Goal: Task Accomplishment & Management: Manage account settings

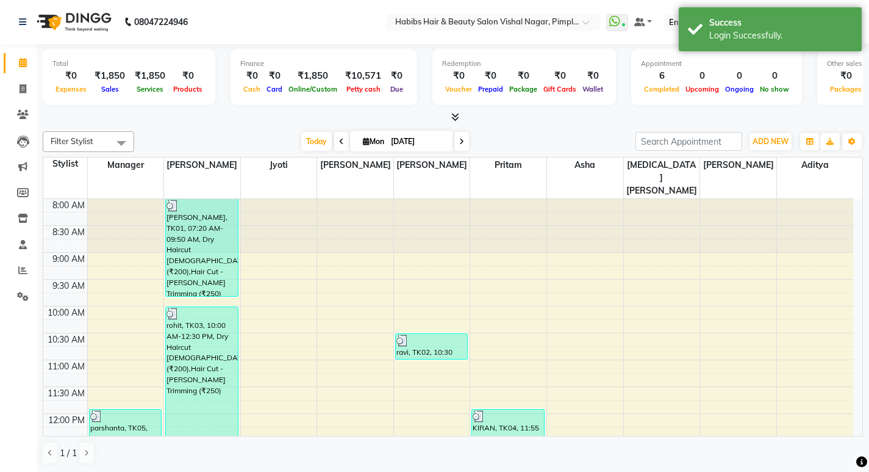
click at [347, 22] on nav "08047224946 Select Location × Habibs Hair & Beauty Salon Vishal Nagar, Pimple N…" at bounding box center [434, 22] width 869 height 44
click at [583, 23] on span at bounding box center [590, 26] width 15 height 12
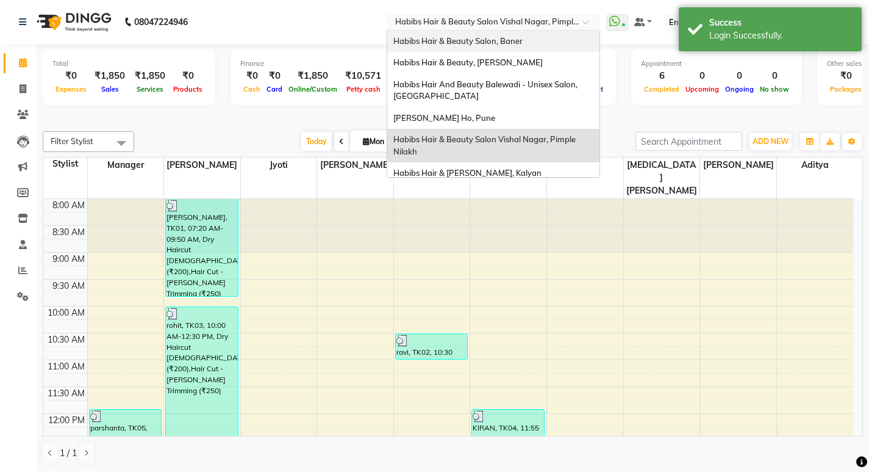
click at [533, 41] on div "Habibs Hair & Beauty Salon, Baner" at bounding box center [493, 42] width 212 height 22
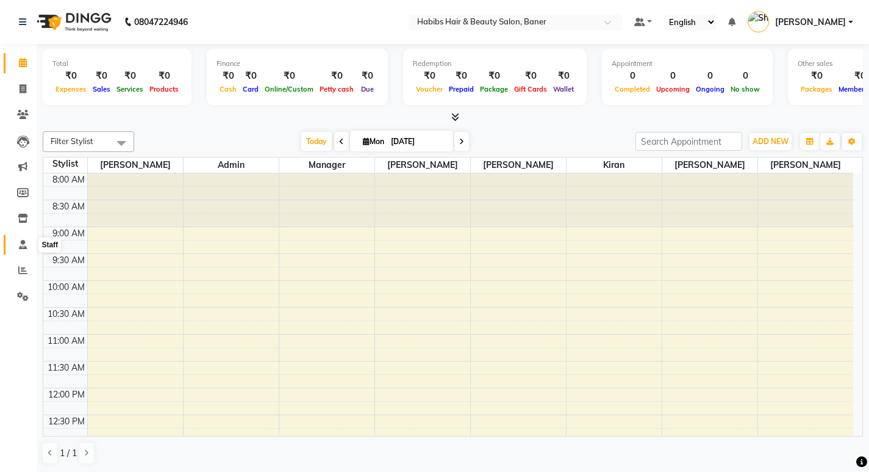
click at [20, 243] on icon at bounding box center [23, 244] width 8 height 9
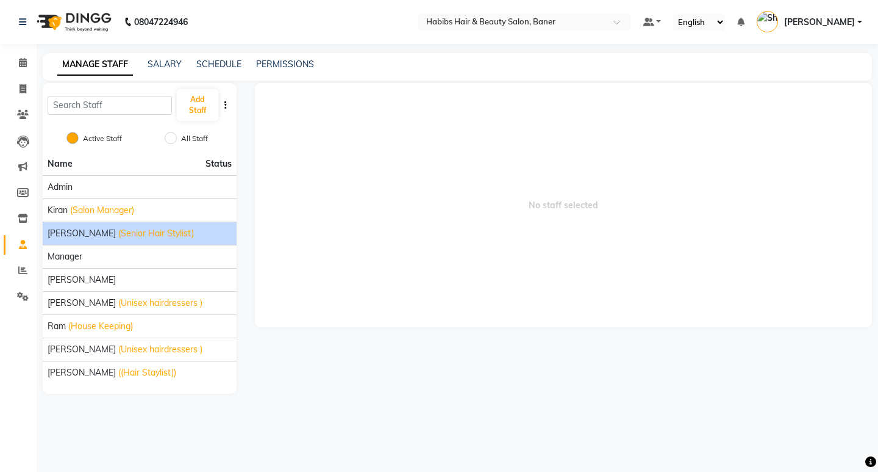
click at [95, 235] on span "Mahesh Dalavi" at bounding box center [82, 233] width 68 height 13
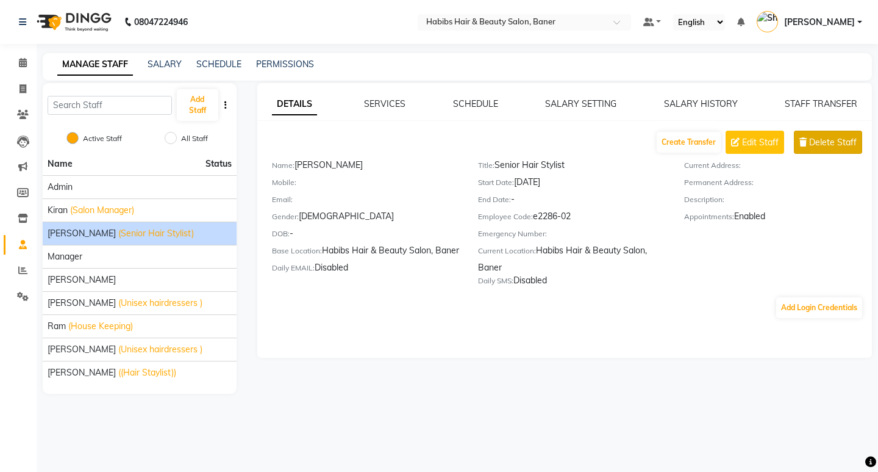
click at [822, 143] on span "Delete Staff" at bounding box center [834, 142] width 48 height 13
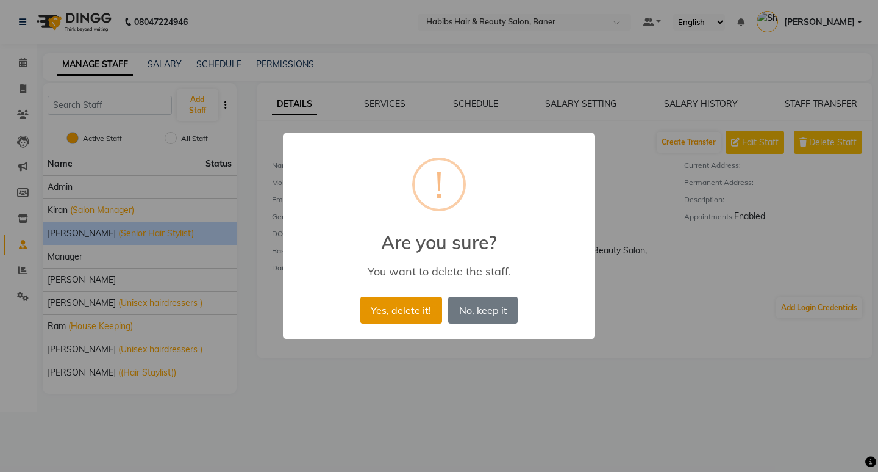
click at [404, 315] on button "Yes, delete it!" at bounding box center [402, 309] width 82 height 27
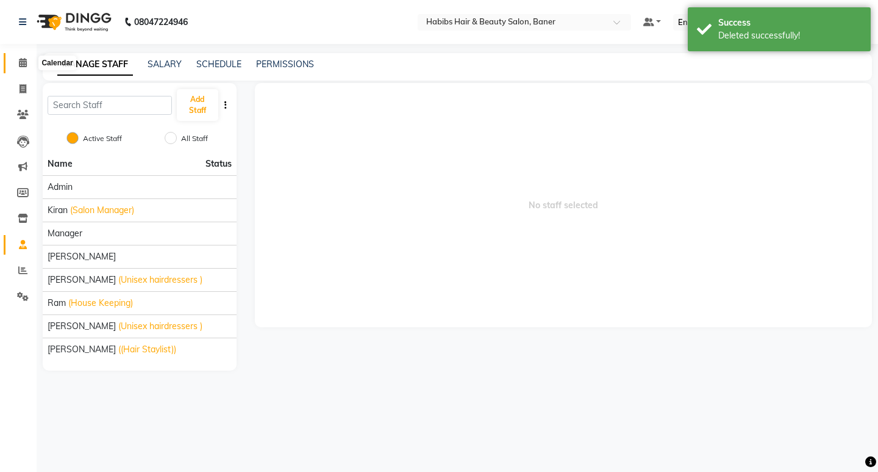
click at [26, 56] on span at bounding box center [22, 63] width 21 height 14
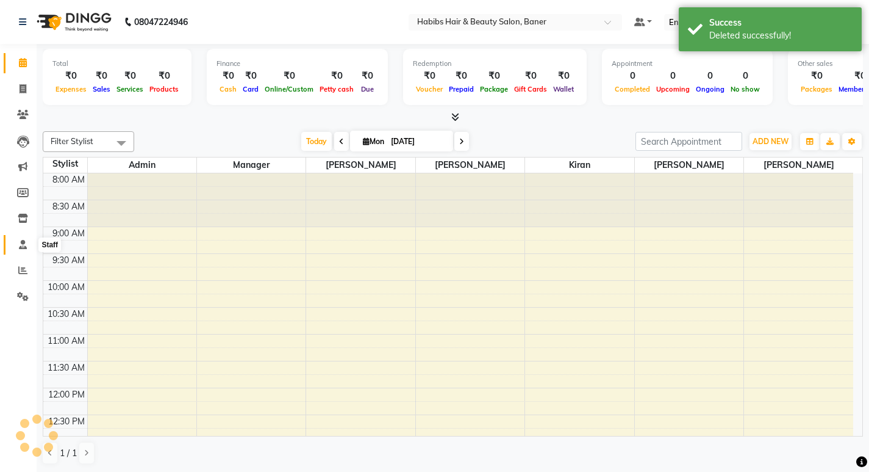
click at [23, 240] on icon at bounding box center [23, 244] width 8 height 9
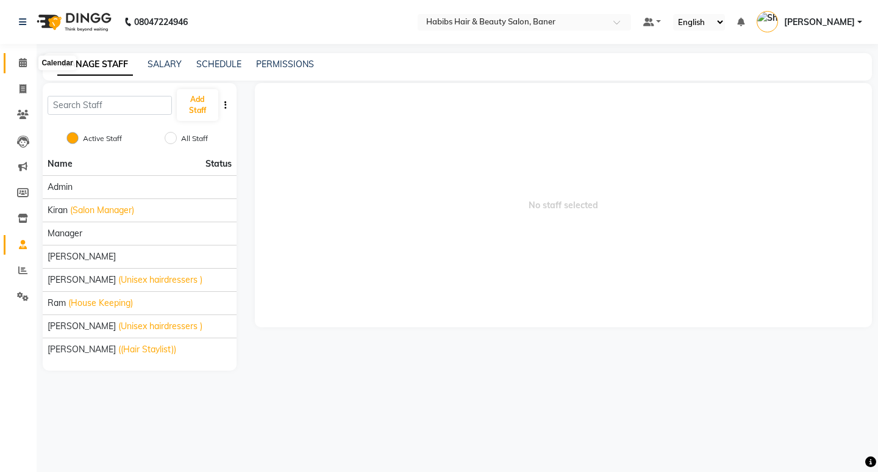
click at [23, 62] on icon at bounding box center [23, 62] width 8 height 9
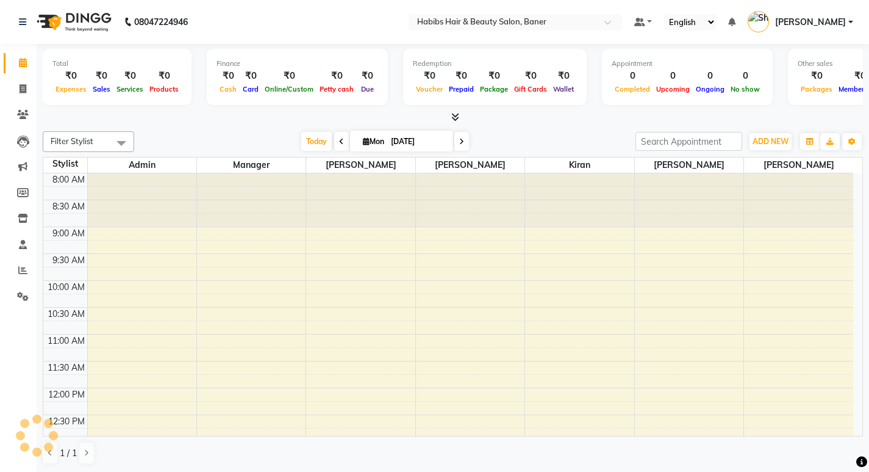
scroll to position [323, 0]
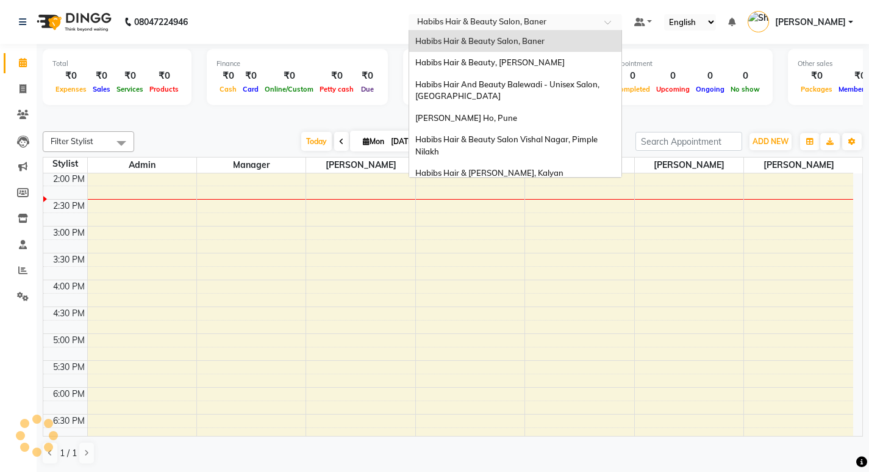
click at [600, 26] on div at bounding box center [516, 23] width 214 height 12
click at [555, 65] on div "Habibs Hair & Beauty, [PERSON_NAME]" at bounding box center [515, 63] width 212 height 22
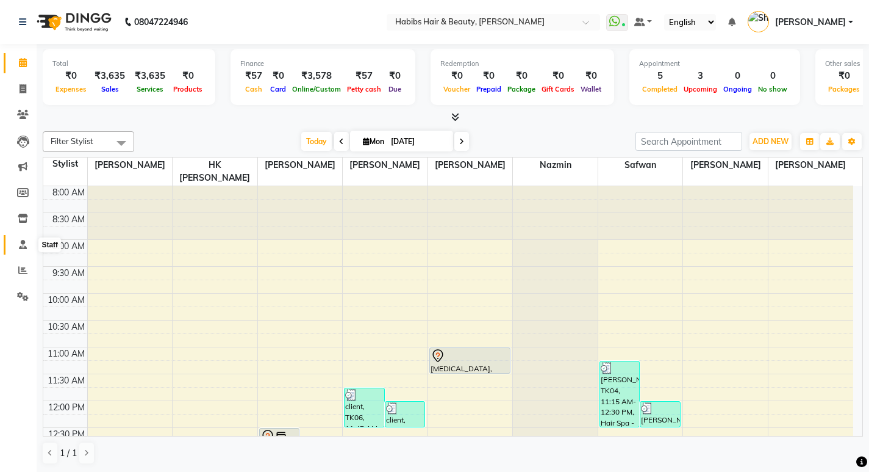
click at [25, 249] on span at bounding box center [22, 245] width 21 height 14
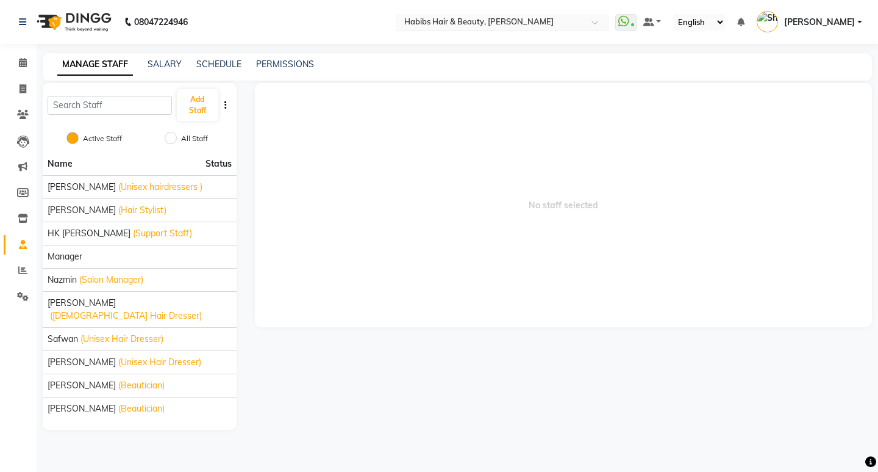
click at [581, 23] on div at bounding box center [503, 23] width 214 height 12
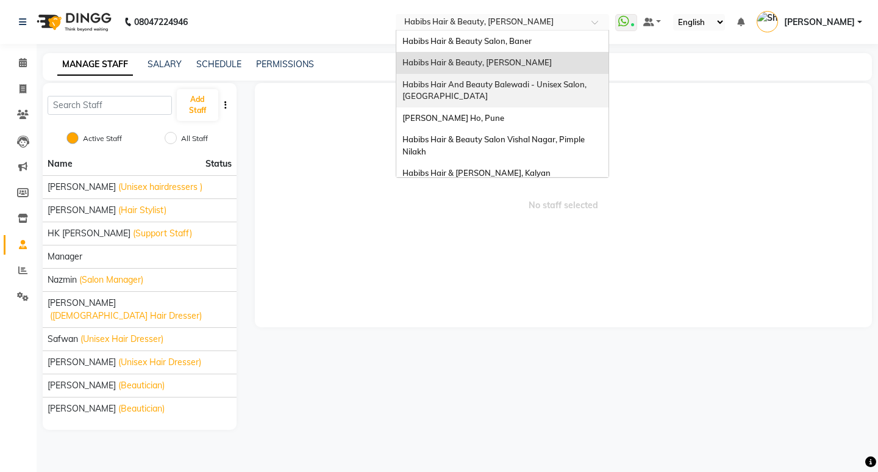
click at [531, 85] on span "Habibs Hair And Beauty Balewadi - Unisex Salon, [GEOGRAPHIC_DATA]" at bounding box center [496, 90] width 186 height 22
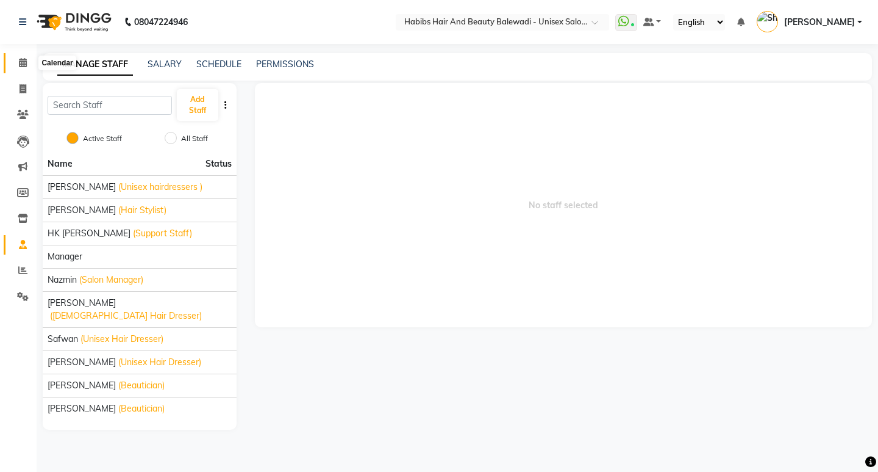
click at [21, 65] on icon at bounding box center [23, 62] width 8 height 9
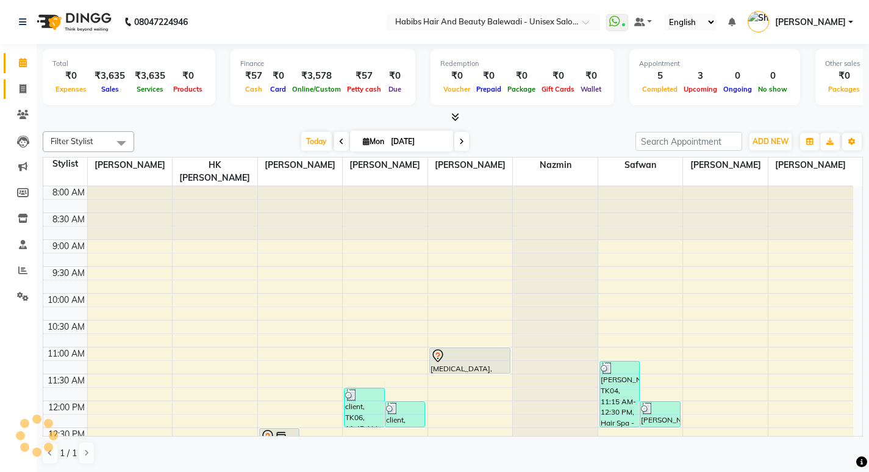
scroll to position [323, 0]
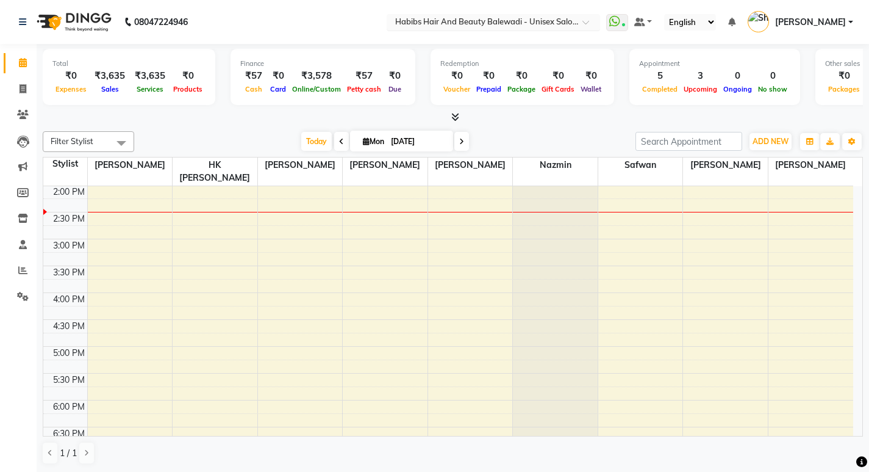
click at [578, 21] on div at bounding box center [494, 23] width 214 height 12
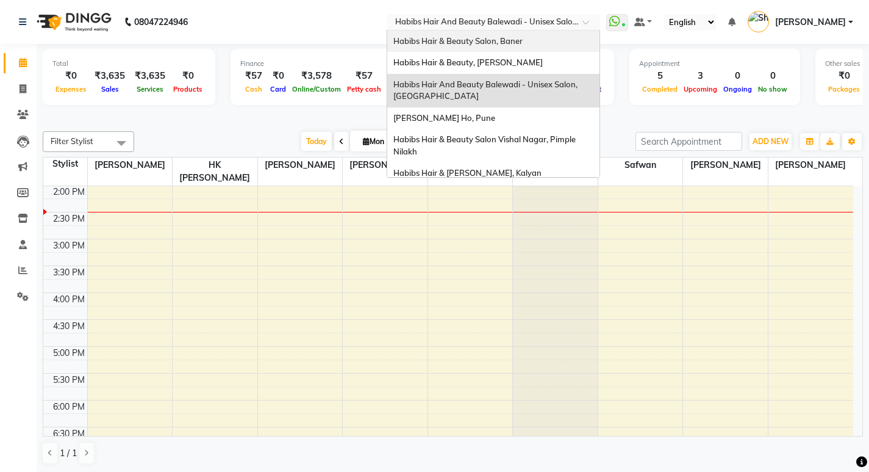
click at [503, 48] on div "Habibs Hair & Beauty Salon, Baner" at bounding box center [493, 42] width 212 height 22
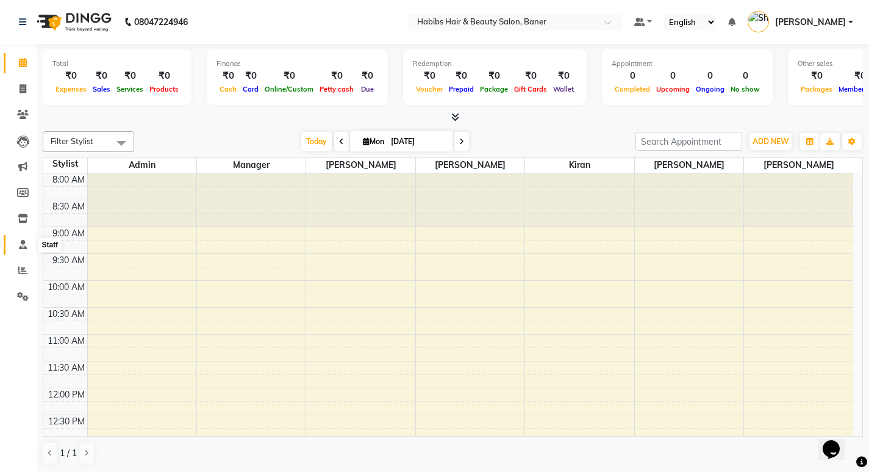
click at [24, 242] on icon at bounding box center [23, 244] width 8 height 9
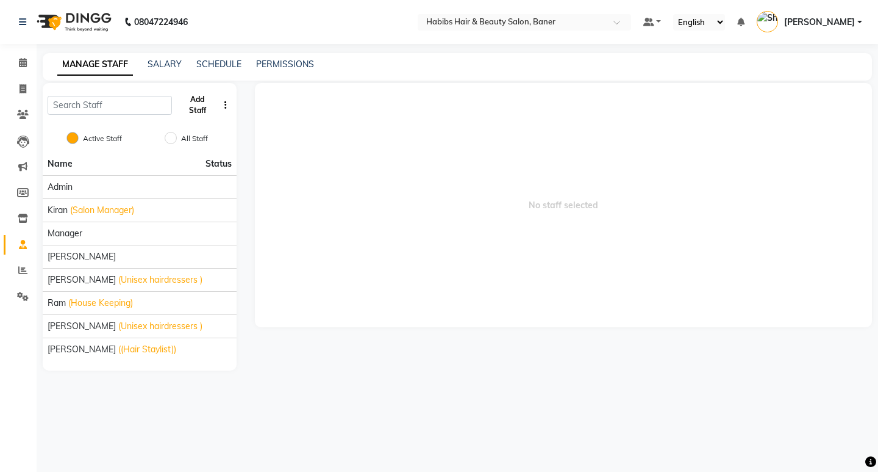
click at [197, 101] on button "Add Staff" at bounding box center [197, 105] width 41 height 32
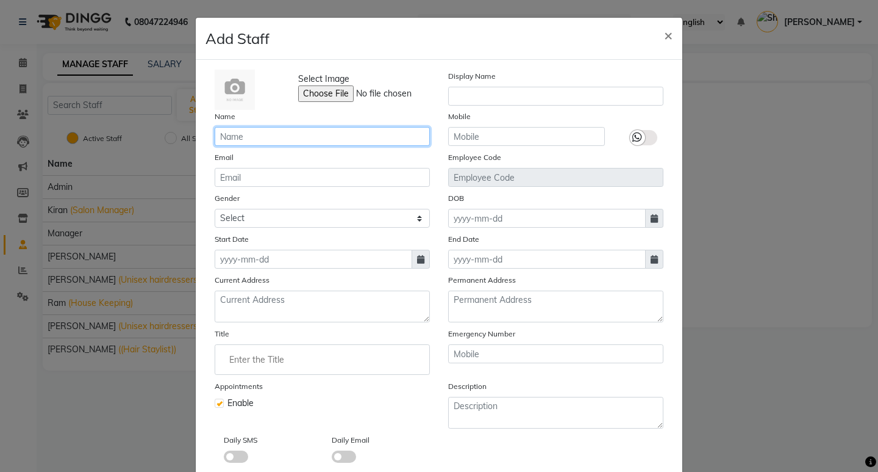
click at [294, 140] on input "text" at bounding box center [322, 136] width 215 height 19
type input "Akshay Gaikwad"
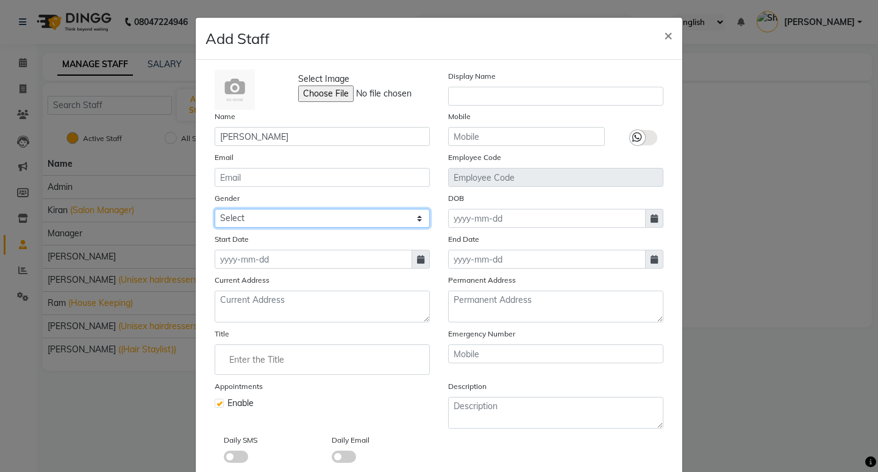
click at [417, 217] on select "Select Male Female Other Prefer Not To Say" at bounding box center [322, 218] width 215 height 19
select select "male"
click at [215, 209] on select "Select Male Female Other Prefer Not To Say" at bounding box center [322, 218] width 215 height 19
click at [340, 360] on input "Enter the Title" at bounding box center [322, 359] width 204 height 24
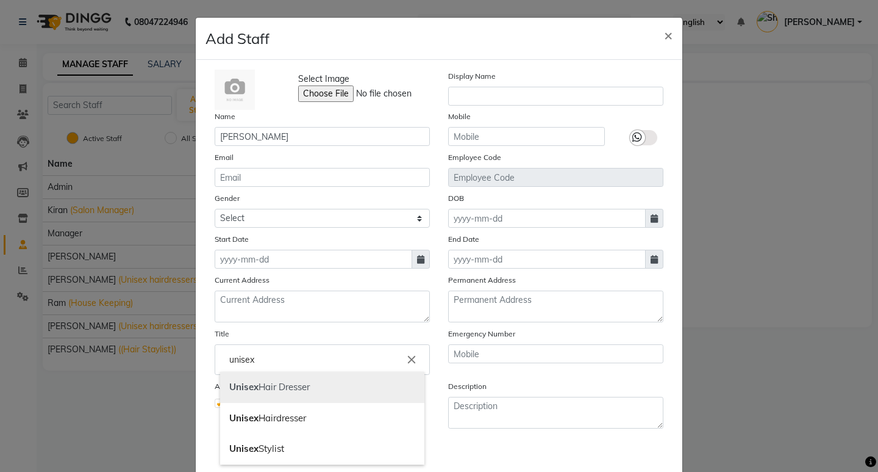
click at [311, 395] on link "Unisex Hair Dresser" at bounding box center [322, 387] width 204 height 31
type input "Unisex Hair Dresser"
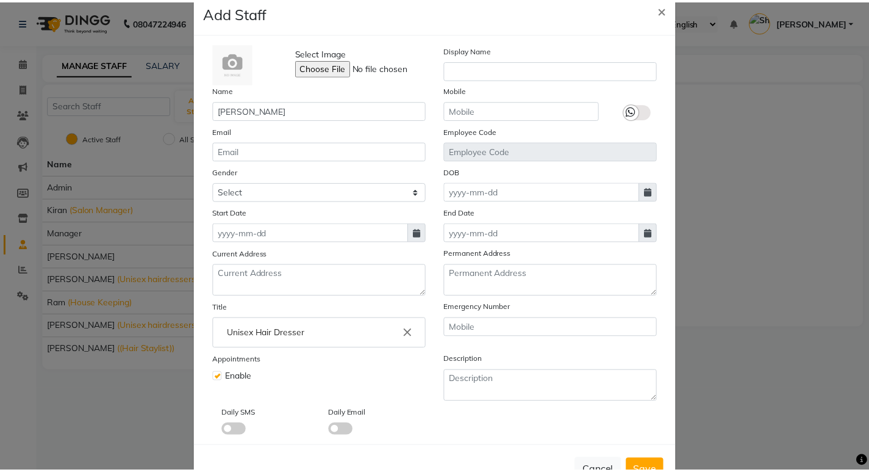
scroll to position [66, 0]
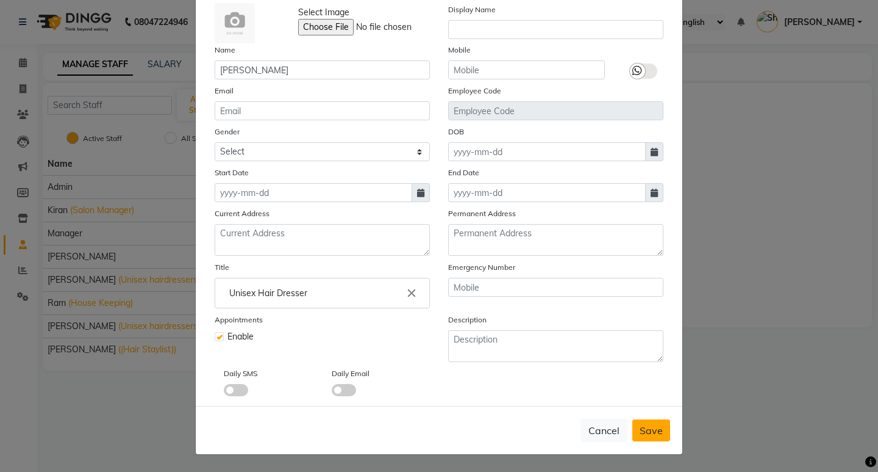
click at [653, 437] on button "Save" at bounding box center [652, 430] width 38 height 22
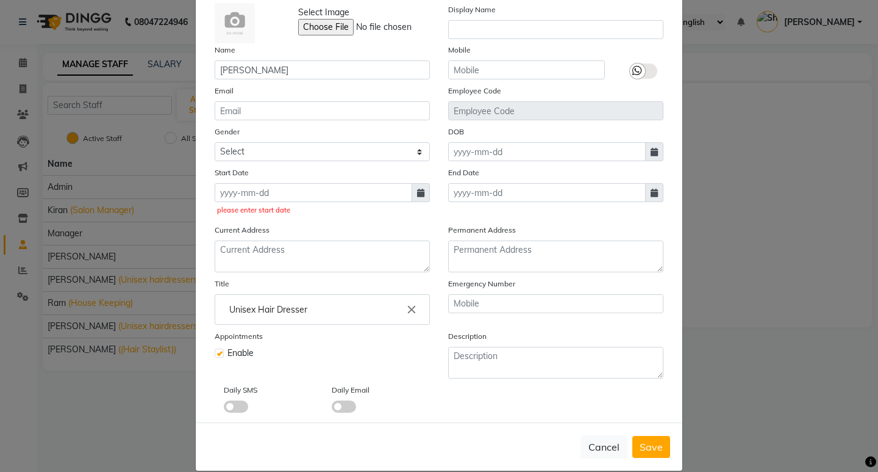
click at [412, 193] on span at bounding box center [421, 192] width 18 height 19
select select "9"
select select "2025"
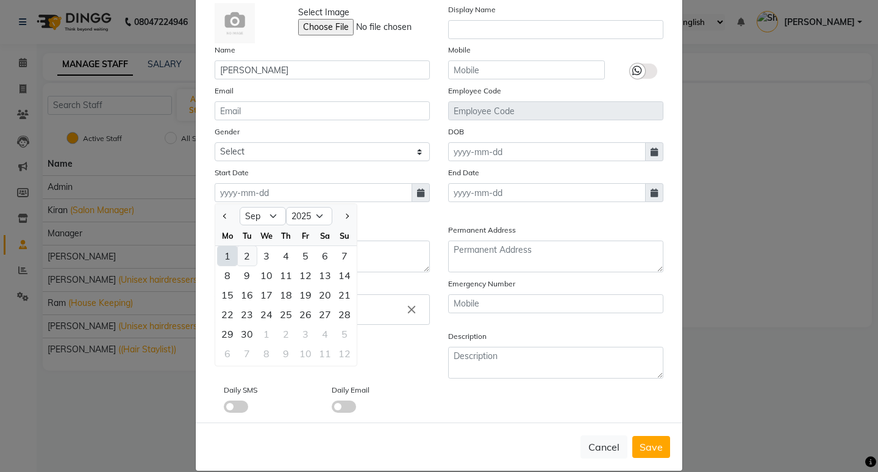
click at [244, 257] on div "2" at bounding box center [247, 256] width 20 height 20
type input "02-09-2025"
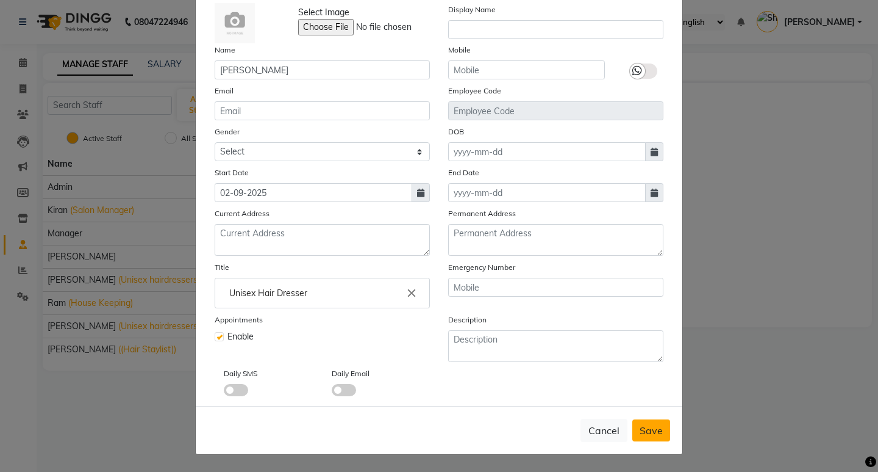
click at [653, 431] on span "Save" at bounding box center [651, 430] width 23 height 12
select select
checkbox input "false"
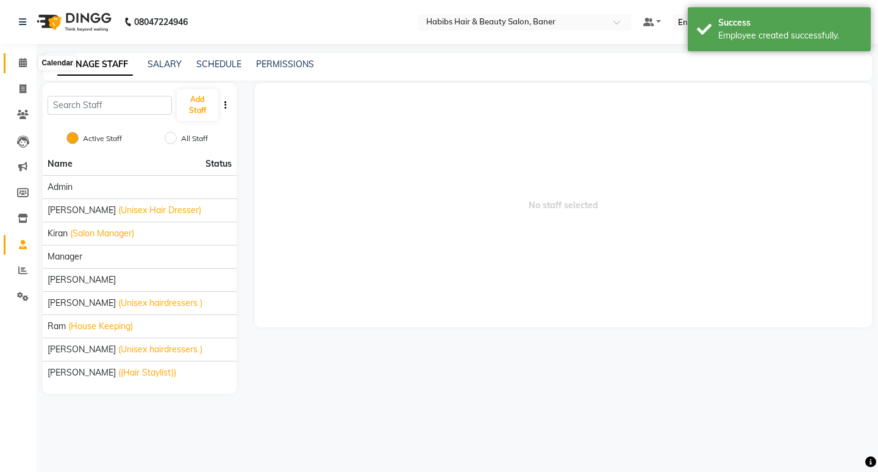
click at [21, 58] on icon at bounding box center [23, 62] width 8 height 9
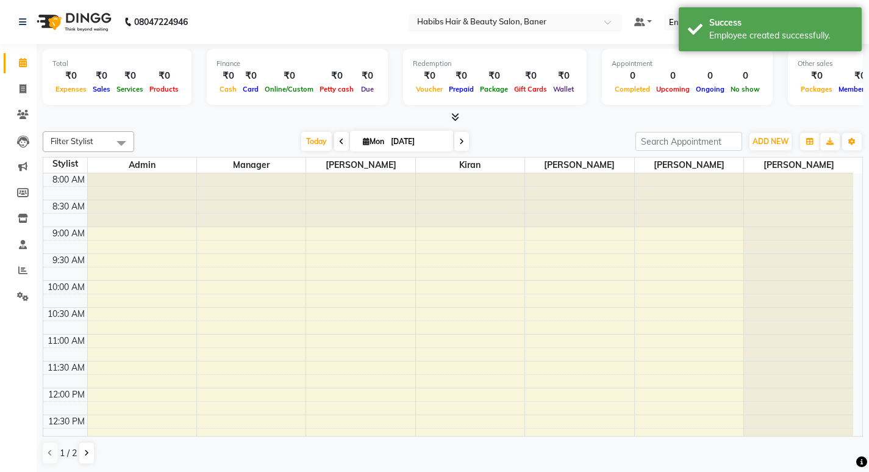
click at [595, 24] on div at bounding box center [516, 23] width 214 height 12
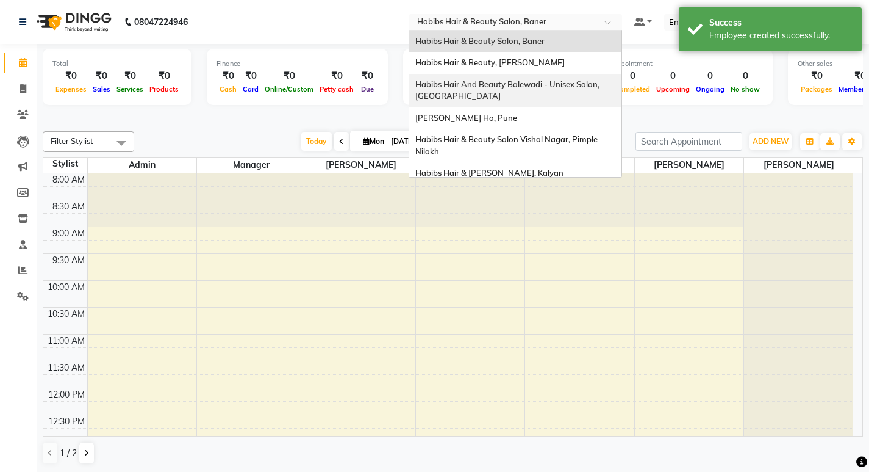
click at [570, 83] on span "Habibs Hair And Beauty Balewadi - Unisex Salon, Balewadi" at bounding box center [508, 90] width 186 height 22
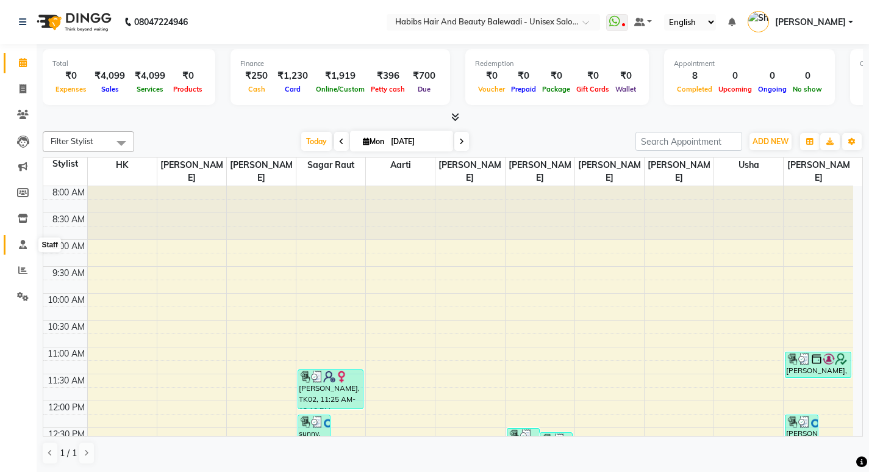
click at [21, 244] on icon at bounding box center [23, 244] width 8 height 9
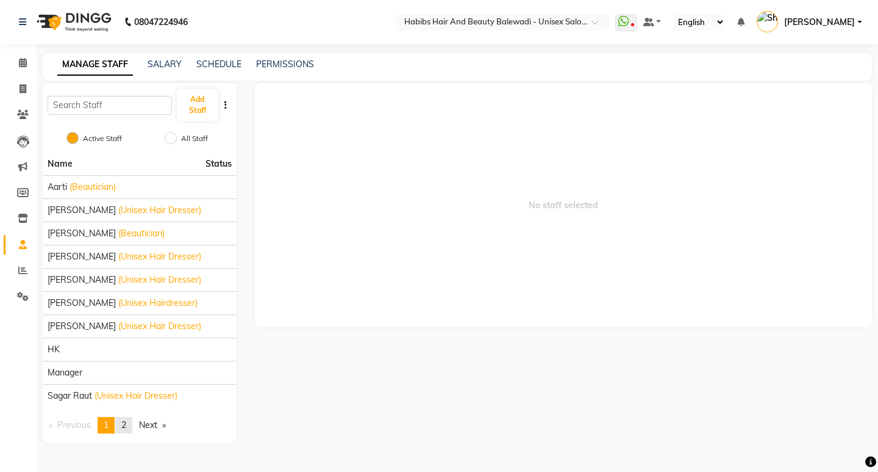
click at [126, 427] on span "2" at bounding box center [123, 424] width 5 height 11
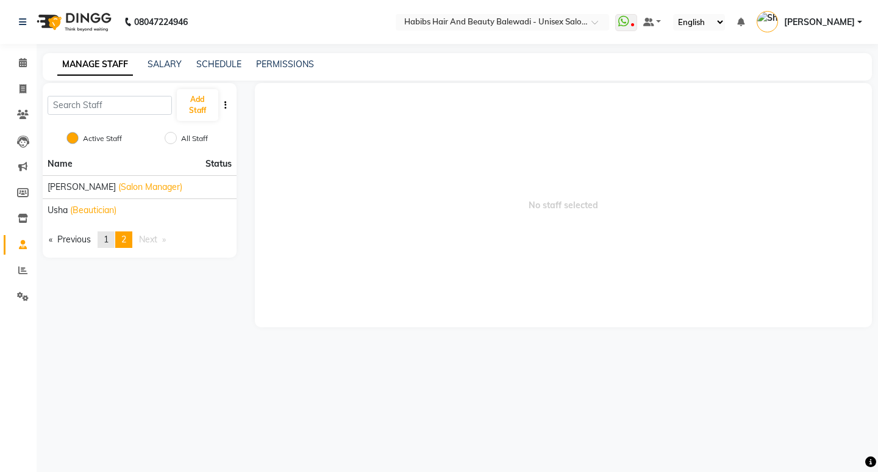
click at [104, 237] on link "page 1" at bounding box center [106, 239] width 17 height 16
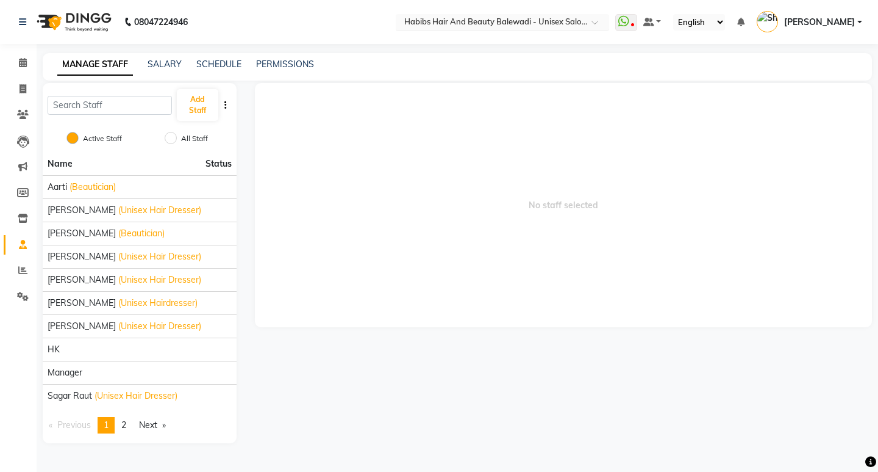
click at [587, 24] on div at bounding box center [503, 23] width 214 height 12
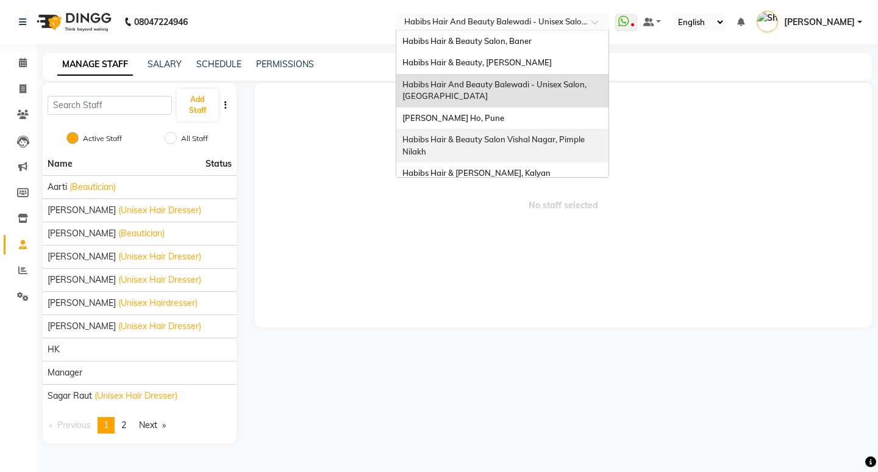
click at [518, 134] on span "Habibs Hair & Beauty Salon Vishal Nagar, Pimple Nilakh" at bounding box center [495, 145] width 184 height 22
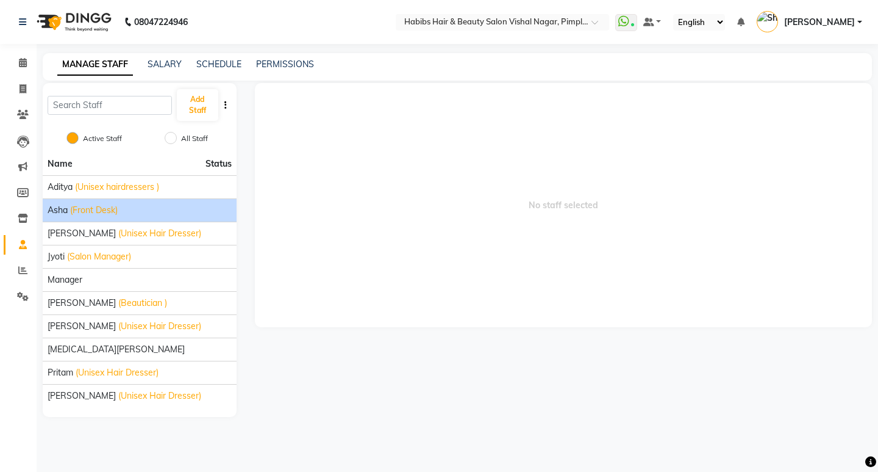
click at [60, 215] on span "Asha" at bounding box center [58, 210] width 20 height 13
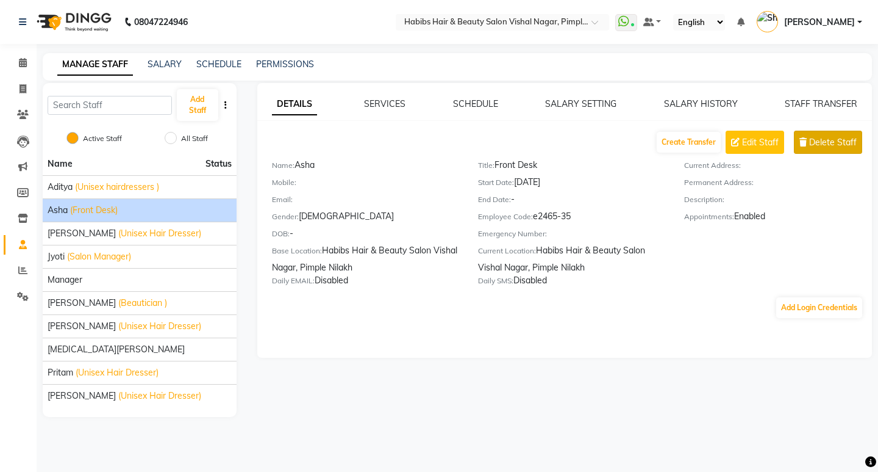
click at [815, 142] on span "Delete Staff" at bounding box center [834, 142] width 48 height 13
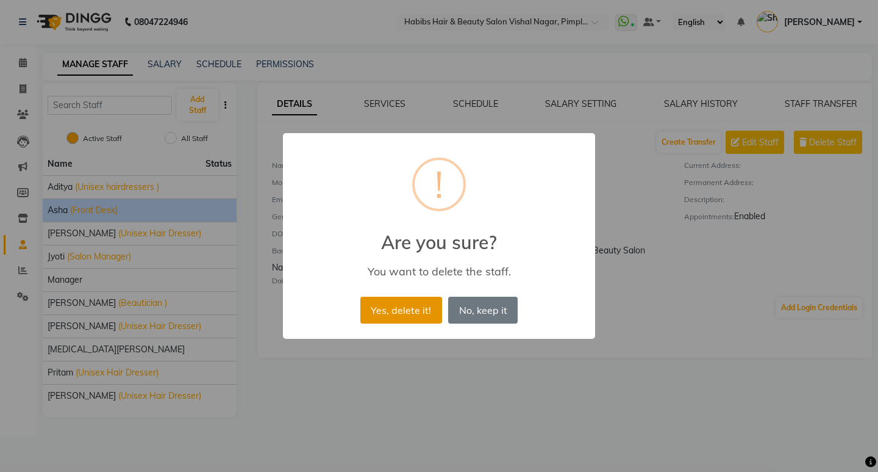
click at [383, 306] on button "Yes, delete it!" at bounding box center [402, 309] width 82 height 27
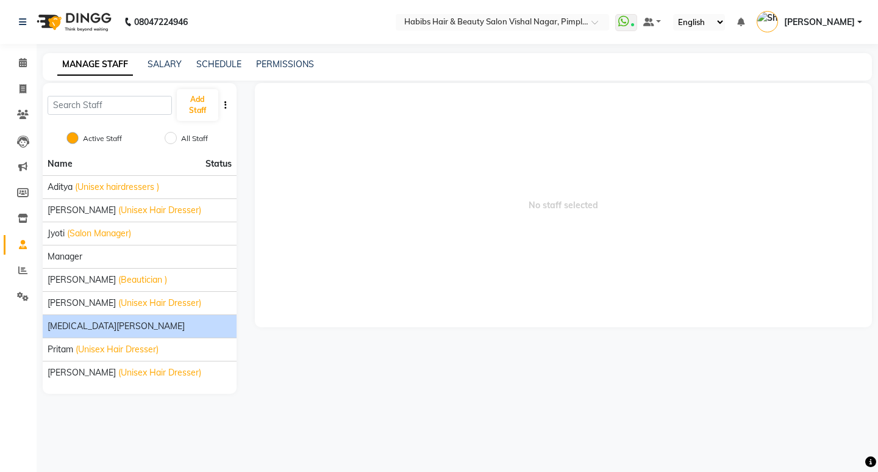
click at [98, 323] on span "Nikita walmiki" at bounding box center [116, 326] width 137 height 13
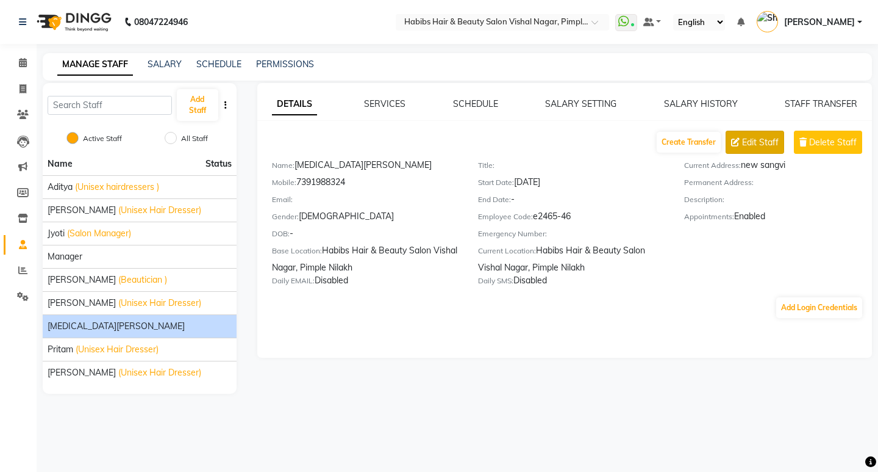
click at [752, 145] on span "Edit Staff" at bounding box center [760, 142] width 37 height 13
select select "[DEMOGRAPHIC_DATA]"
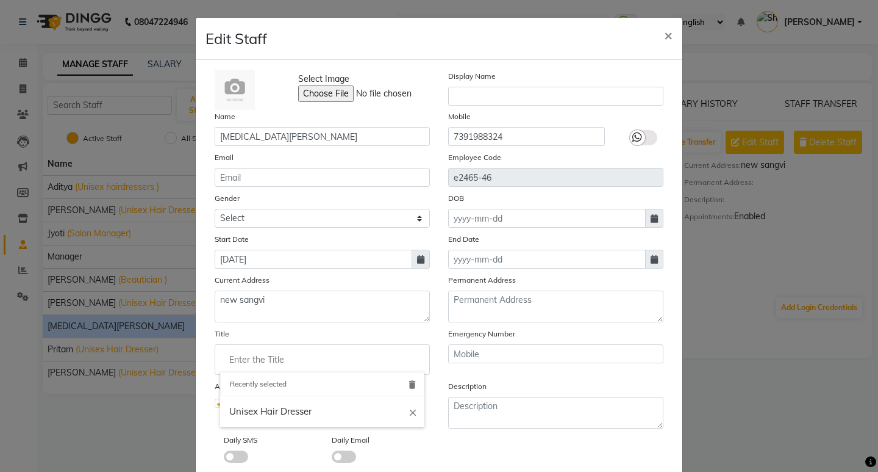
click at [261, 357] on input "Enter the Title" at bounding box center [322, 359] width 204 height 24
type input "f"
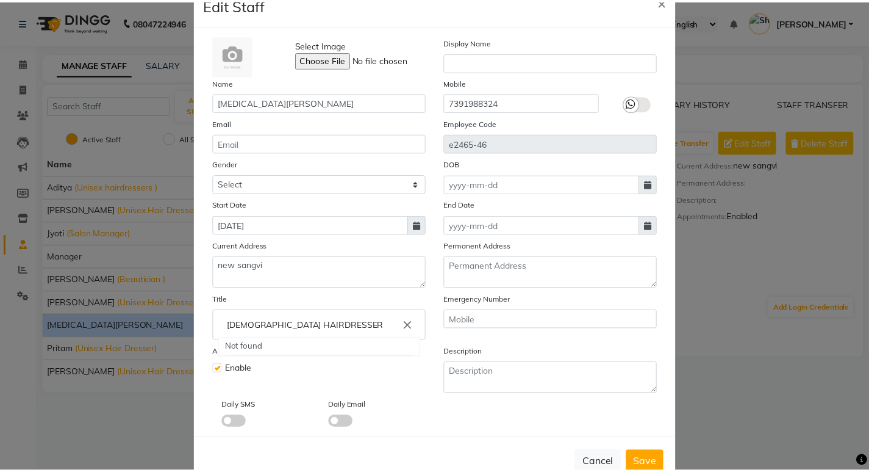
scroll to position [66, 0]
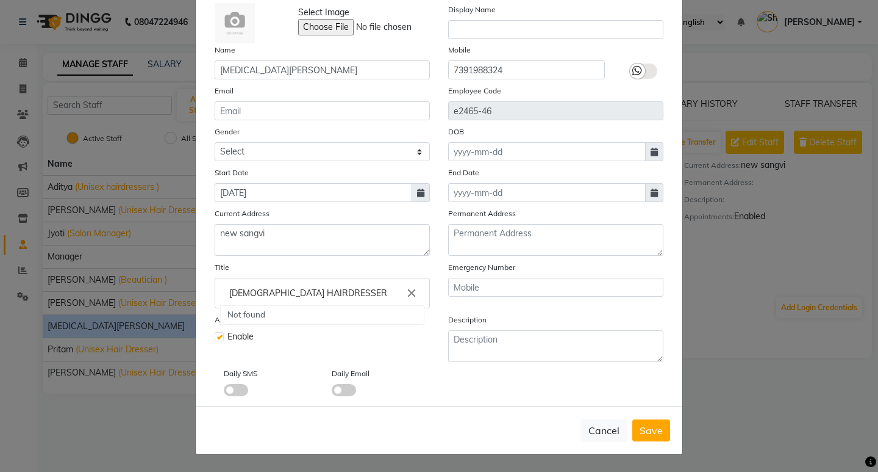
type input "FEMALE HAIRDRESSER"
click at [642, 434] on div at bounding box center [439, 236] width 878 height 472
click at [645, 429] on span "Save" at bounding box center [651, 430] width 23 height 12
select select
checkbox input "false"
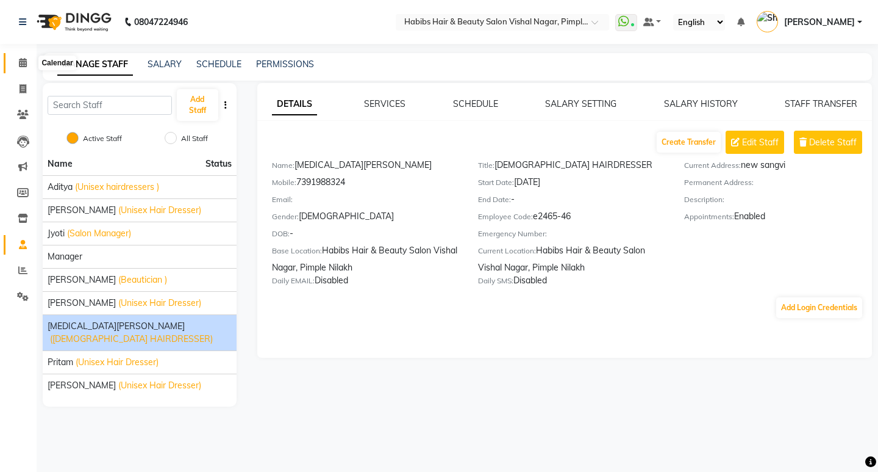
click at [21, 66] on icon at bounding box center [23, 62] width 8 height 9
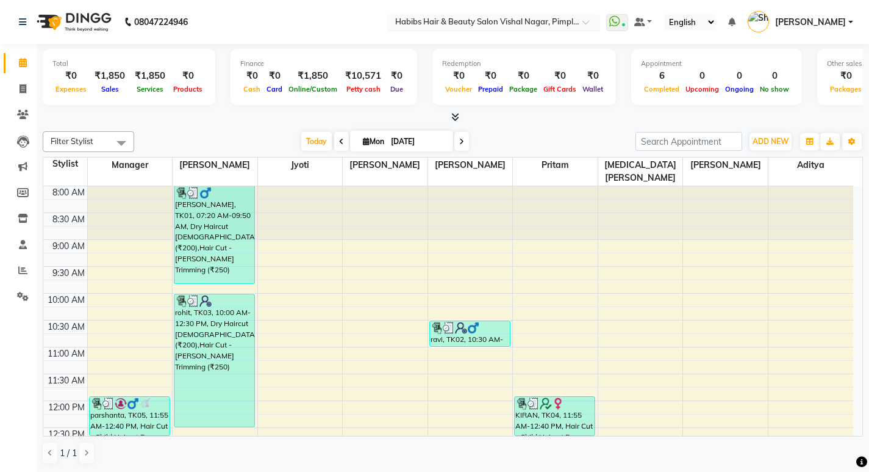
click at [584, 20] on span at bounding box center [590, 26] width 15 height 12
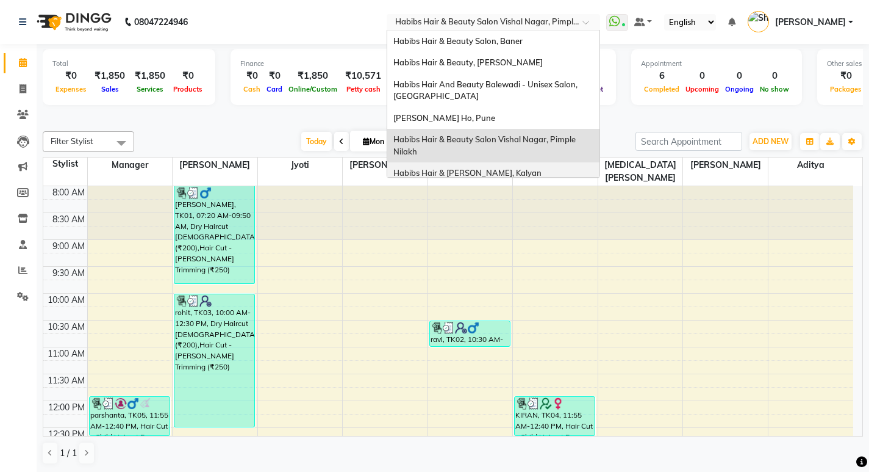
click at [537, 170] on div "Habibs Hair & [PERSON_NAME], Kalyan" at bounding box center [493, 173] width 212 height 22
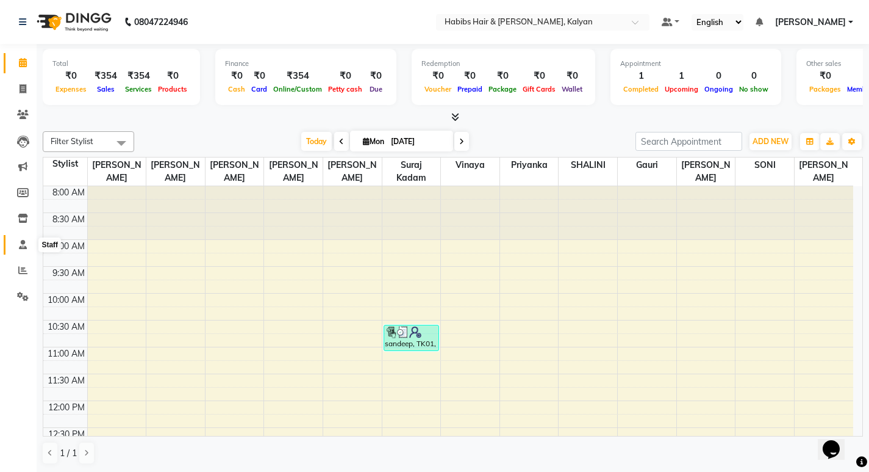
click at [25, 249] on span at bounding box center [22, 245] width 21 height 14
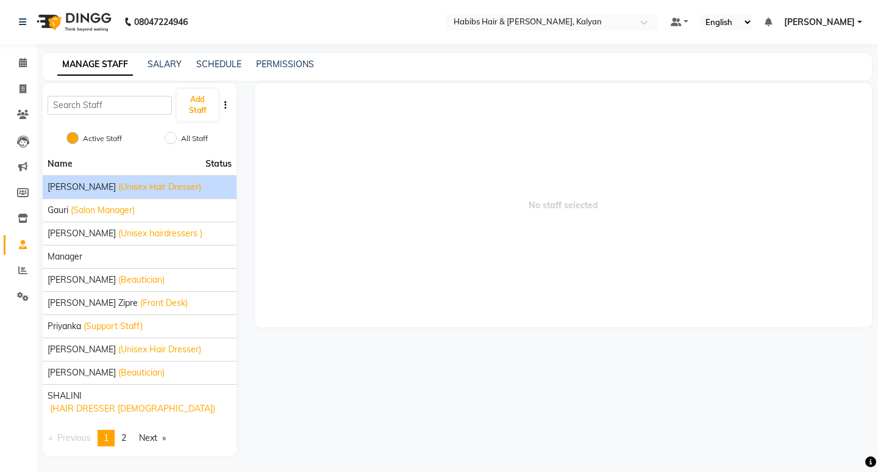
click at [65, 185] on span "[PERSON_NAME]" at bounding box center [82, 187] width 68 height 13
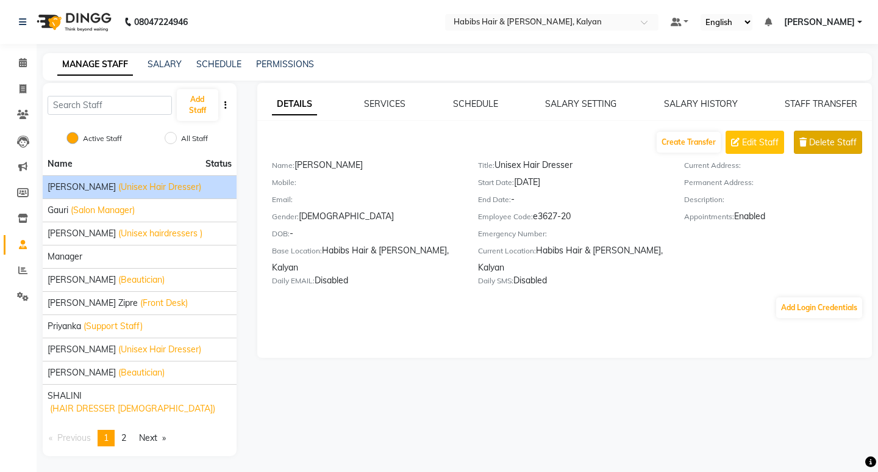
click at [815, 146] on span "Delete Staff" at bounding box center [834, 142] width 48 height 13
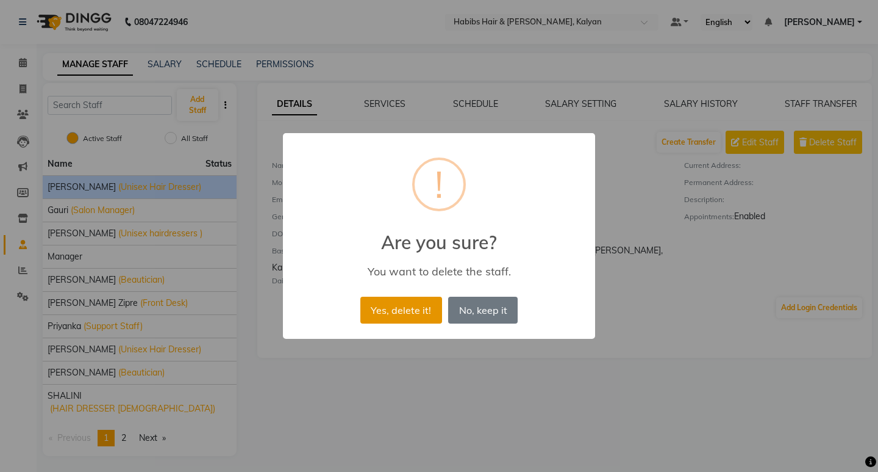
click at [414, 309] on button "Yes, delete it!" at bounding box center [402, 309] width 82 height 27
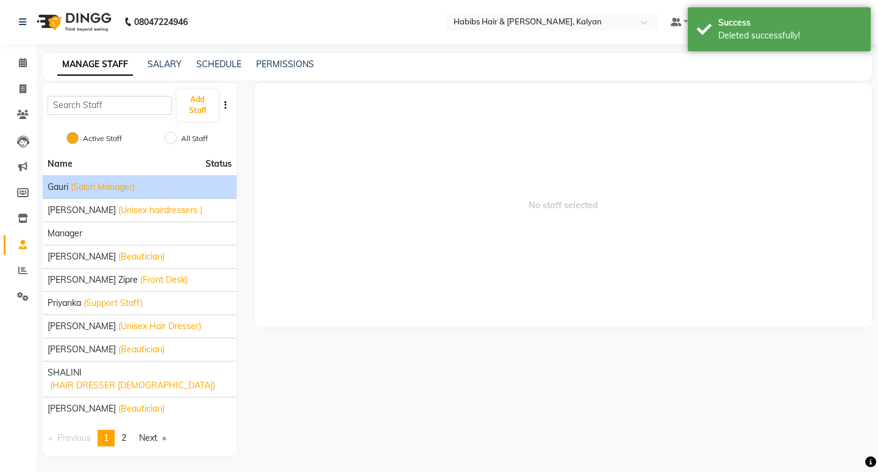
click at [65, 182] on span "Gauri" at bounding box center [58, 187] width 21 height 13
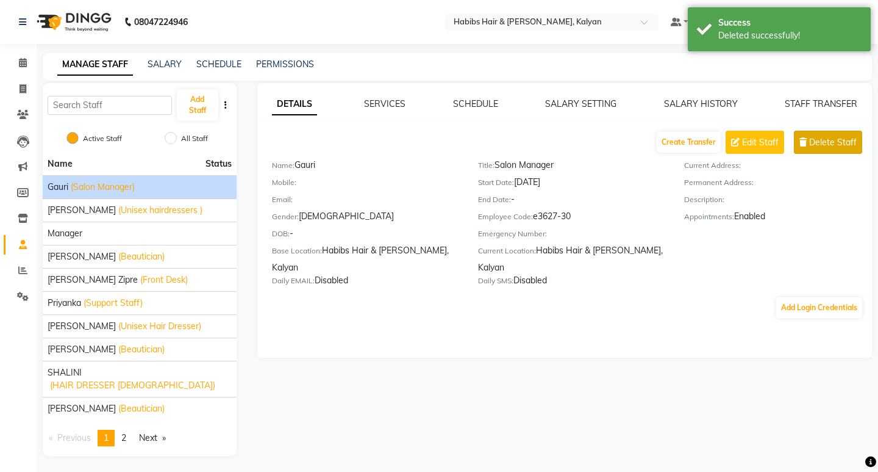
click at [845, 146] on span "Delete Staff" at bounding box center [834, 142] width 48 height 13
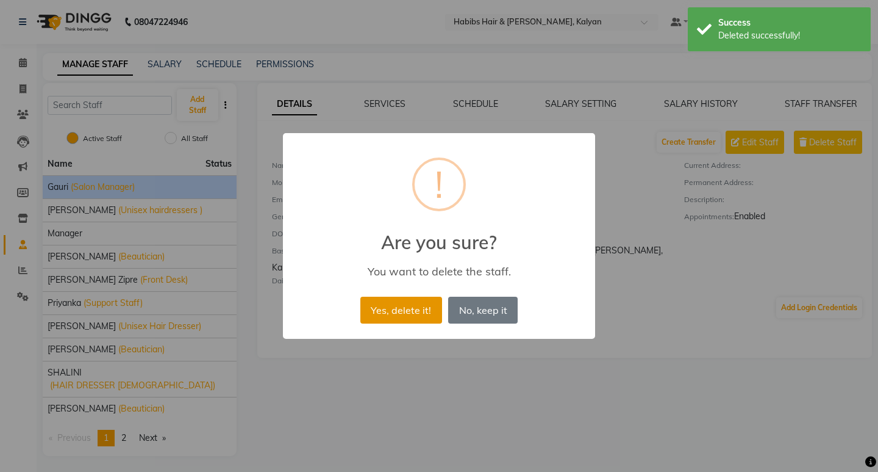
click at [397, 314] on button "Yes, delete it!" at bounding box center [402, 309] width 82 height 27
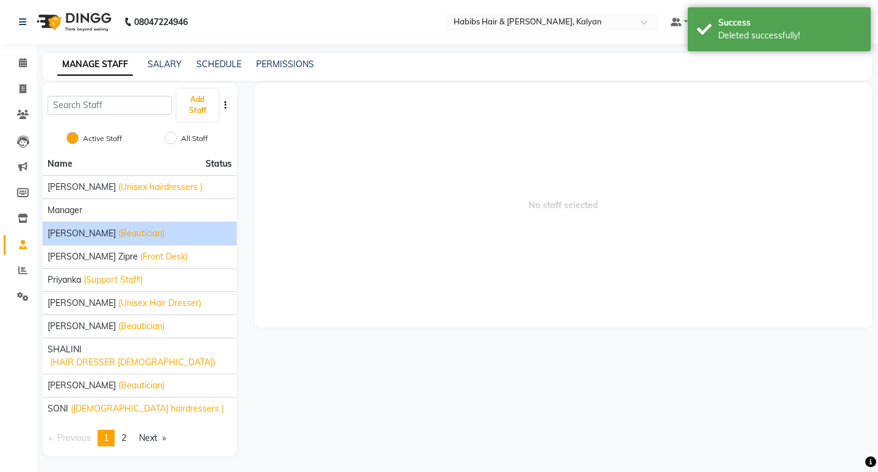
click at [82, 234] on span "[PERSON_NAME]" at bounding box center [82, 233] width 68 height 13
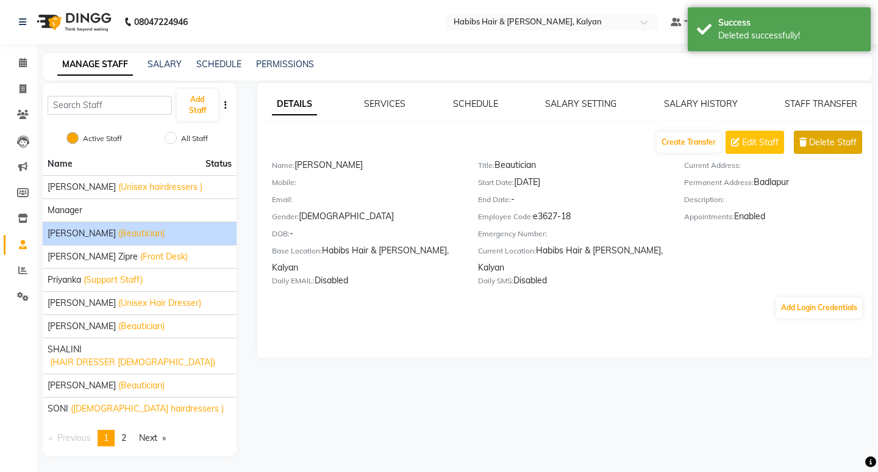
click at [844, 151] on button "Delete Staff" at bounding box center [828, 142] width 68 height 23
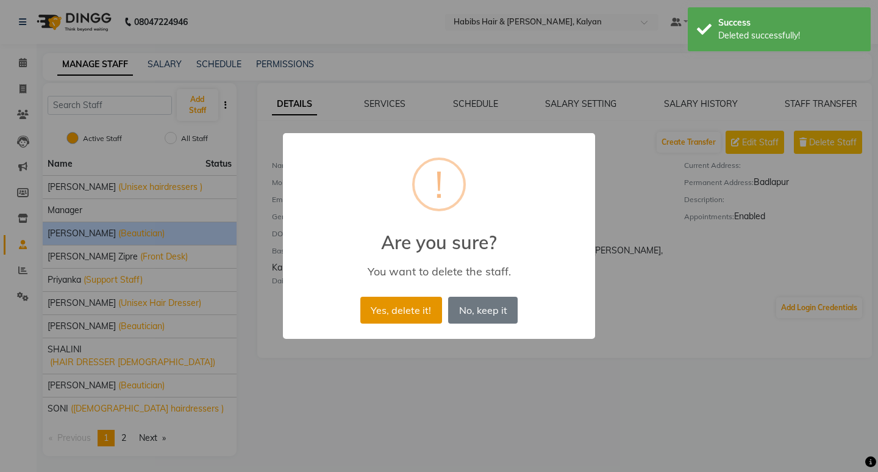
click at [428, 310] on button "Yes, delete it!" at bounding box center [402, 309] width 82 height 27
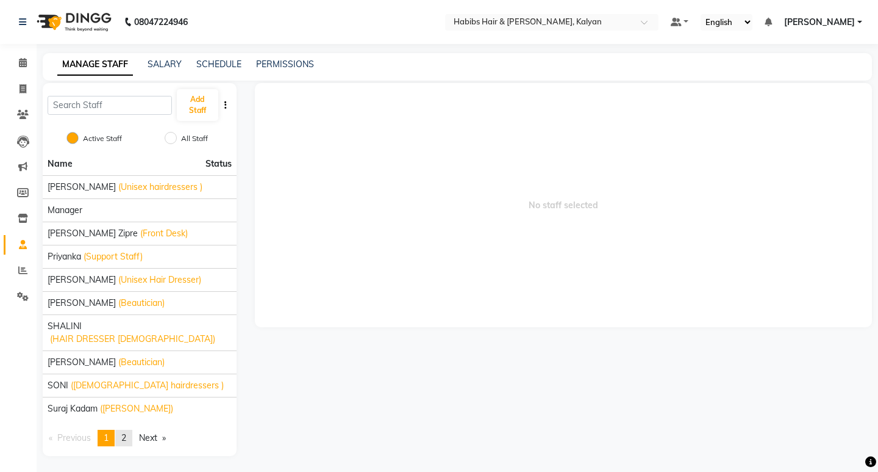
click at [126, 432] on span "2" at bounding box center [123, 437] width 5 height 11
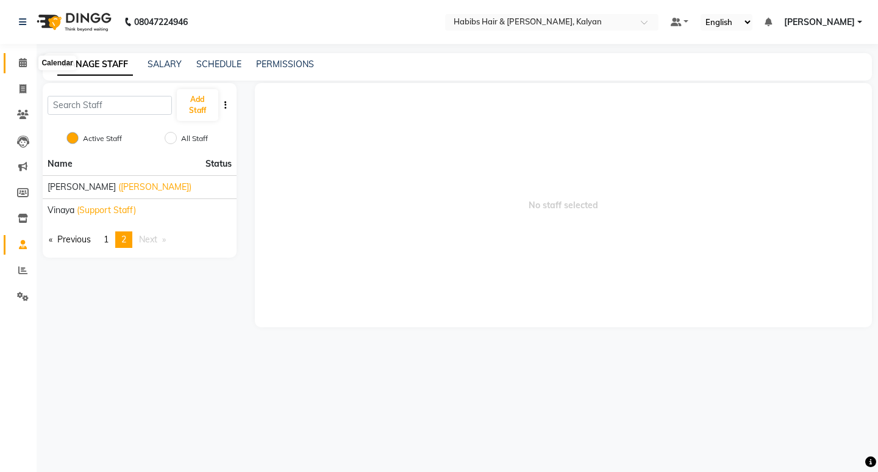
click at [19, 65] on icon at bounding box center [23, 62] width 8 height 9
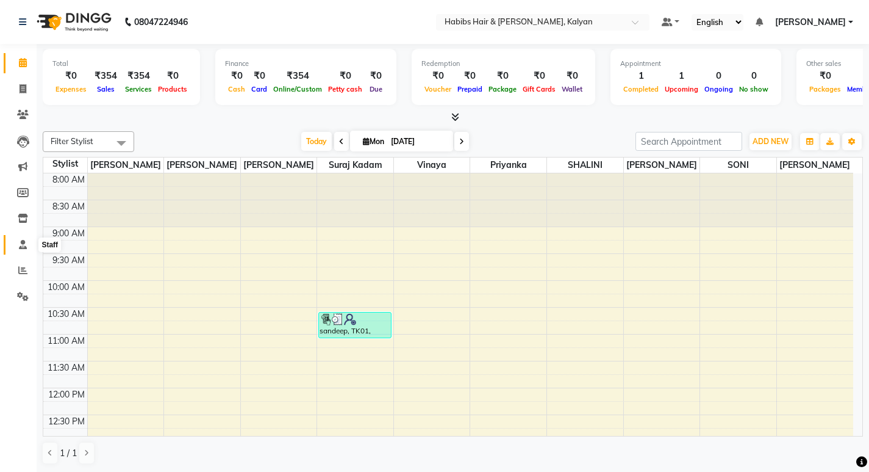
click at [19, 247] on icon at bounding box center [23, 244] width 8 height 9
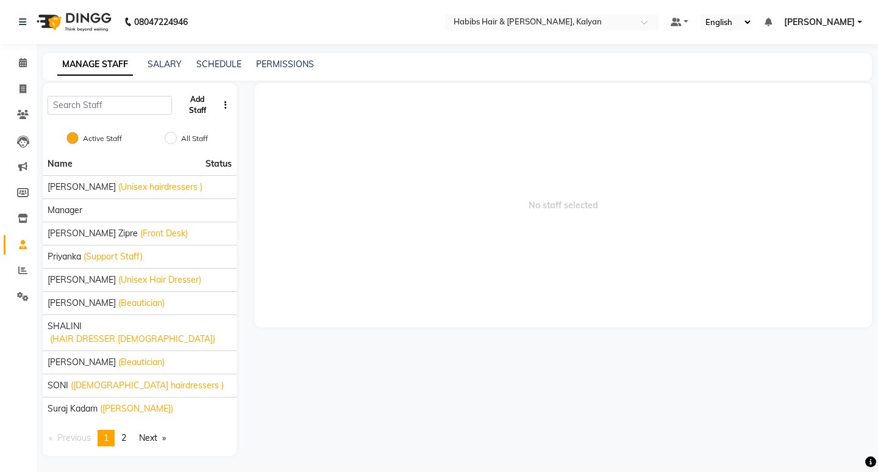
click at [195, 106] on button "Add Staff" at bounding box center [197, 105] width 41 height 32
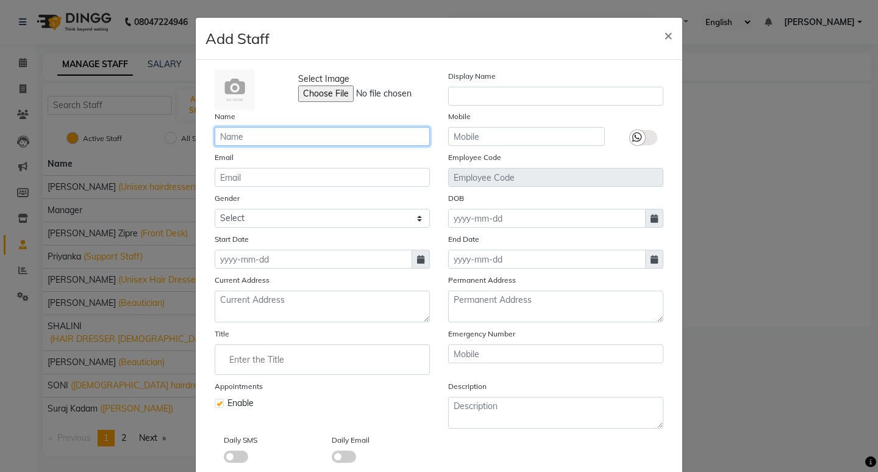
click at [283, 140] on input "text" at bounding box center [322, 136] width 215 height 19
type input "[PERSON_NAME]"
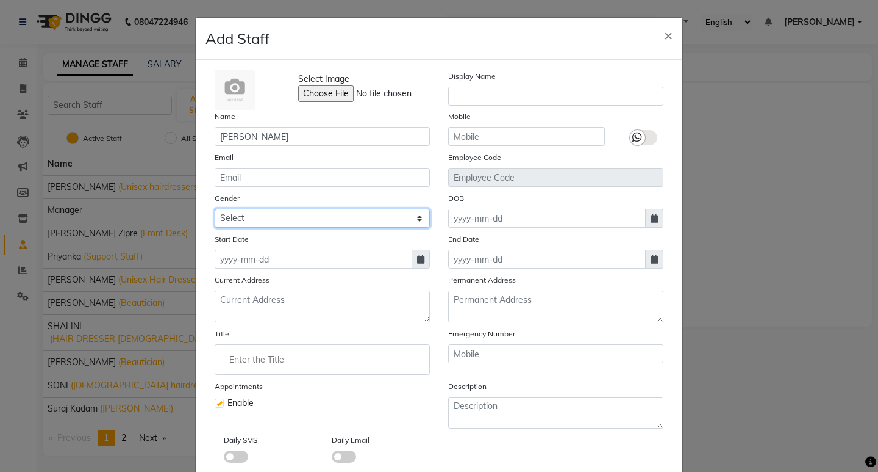
click at [415, 219] on select "Select [DEMOGRAPHIC_DATA] [DEMOGRAPHIC_DATA] Other Prefer Not To Say" at bounding box center [322, 218] width 215 height 19
select select "[DEMOGRAPHIC_DATA]"
click at [215, 209] on select "Select [DEMOGRAPHIC_DATA] [DEMOGRAPHIC_DATA] Other Prefer Not To Say" at bounding box center [322, 218] width 215 height 19
click at [417, 261] on icon at bounding box center [420, 259] width 7 height 9
select select "9"
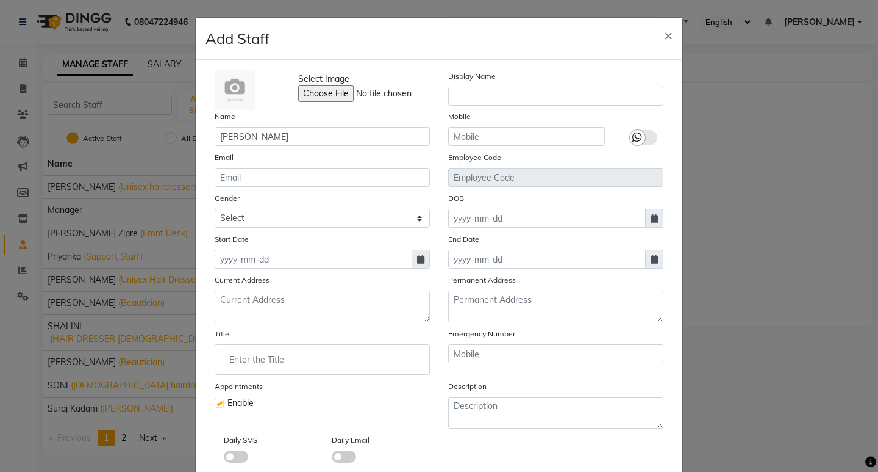
select select "2025"
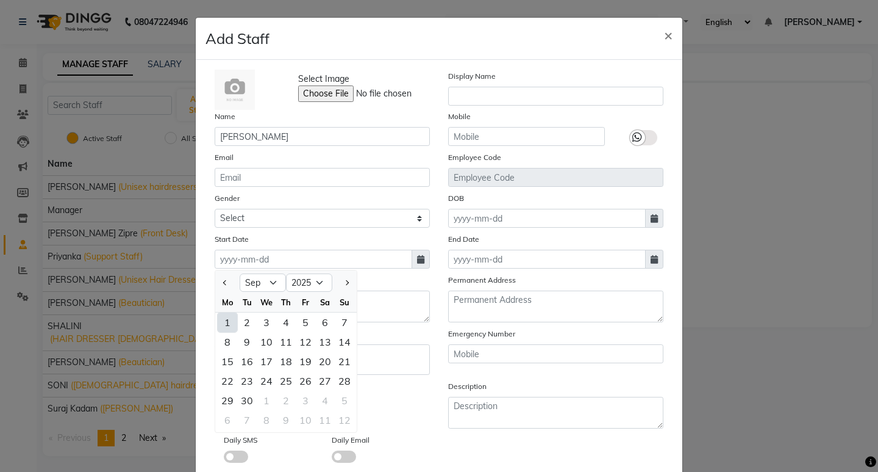
click at [224, 322] on div "1" at bounding box center [228, 322] width 20 height 20
type input "[DATE]"
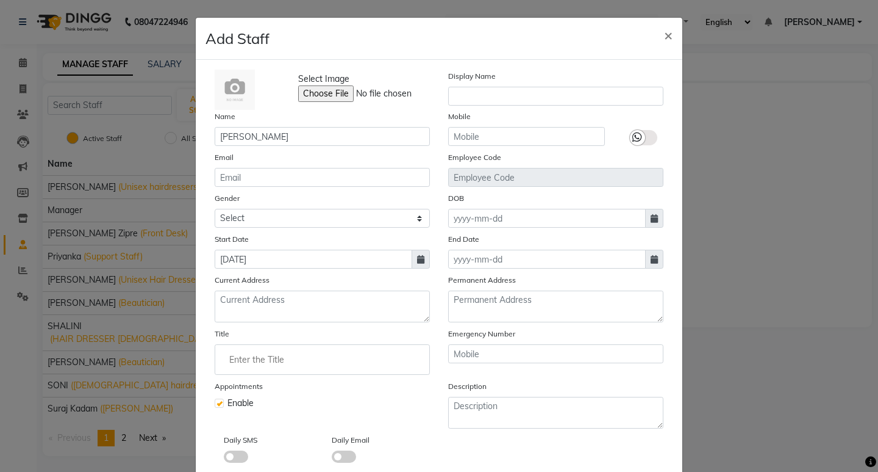
click at [292, 340] on div "Title" at bounding box center [322, 351] width 215 height 48
click at [299, 359] on input "Enter the Title" at bounding box center [322, 359] width 204 height 24
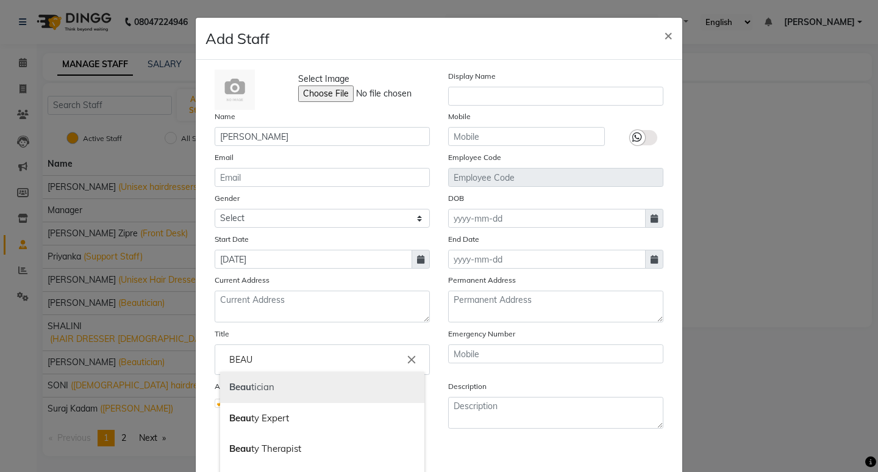
click at [272, 392] on link "Beau tician" at bounding box center [322, 387] width 204 height 31
type input "Beautician"
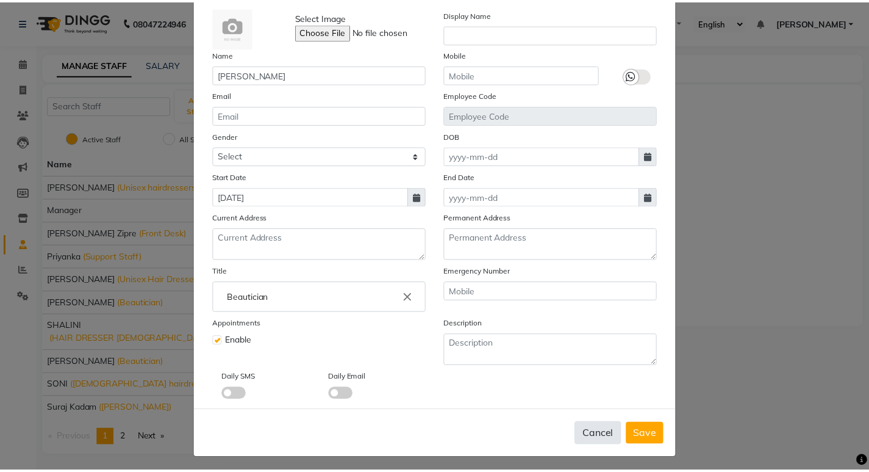
scroll to position [66, 0]
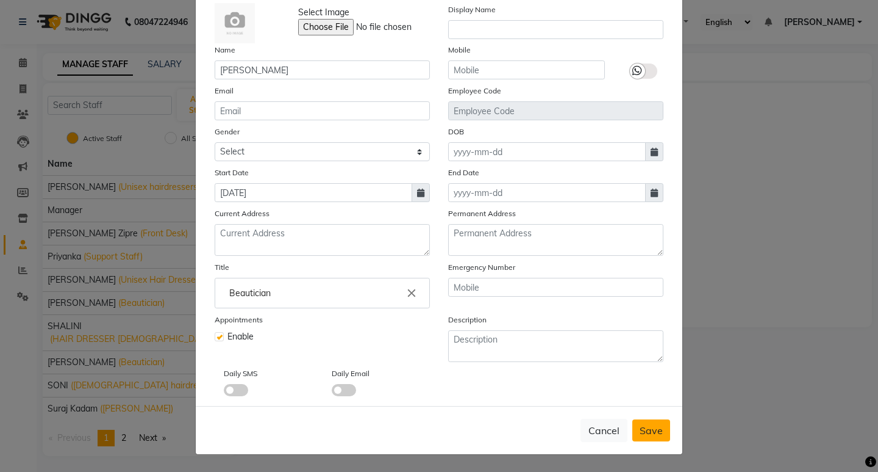
click at [646, 430] on span "Save" at bounding box center [651, 430] width 23 height 12
select select
checkbox input "false"
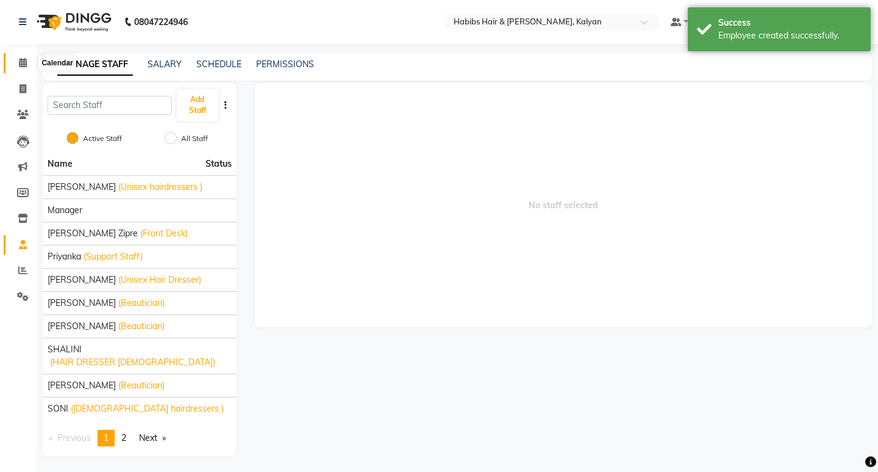
click at [26, 65] on icon at bounding box center [23, 62] width 8 height 9
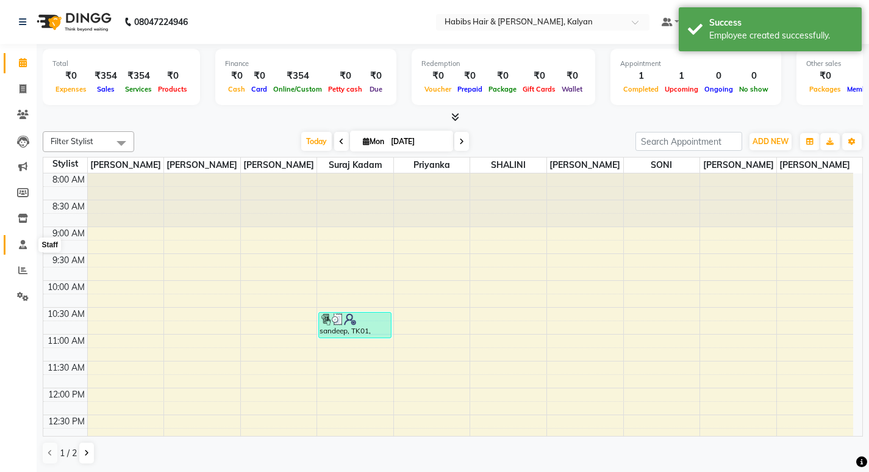
click at [21, 247] on icon at bounding box center [23, 244] width 8 height 9
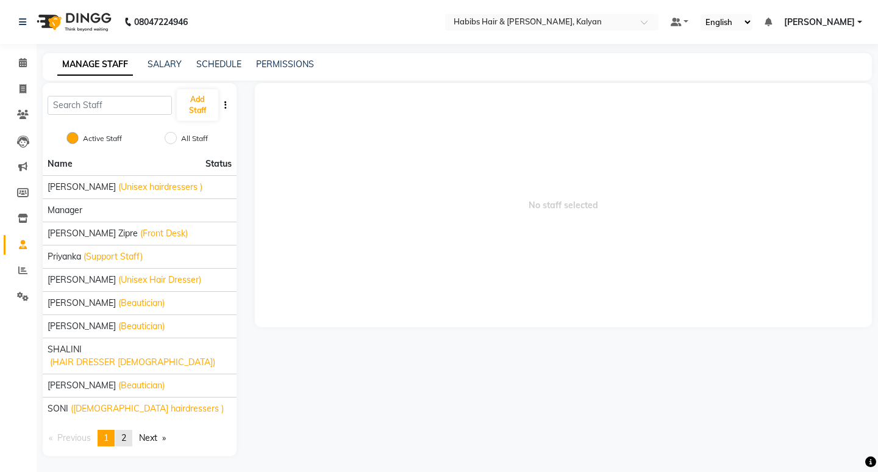
click at [129, 429] on link "page 2" at bounding box center [123, 437] width 17 height 16
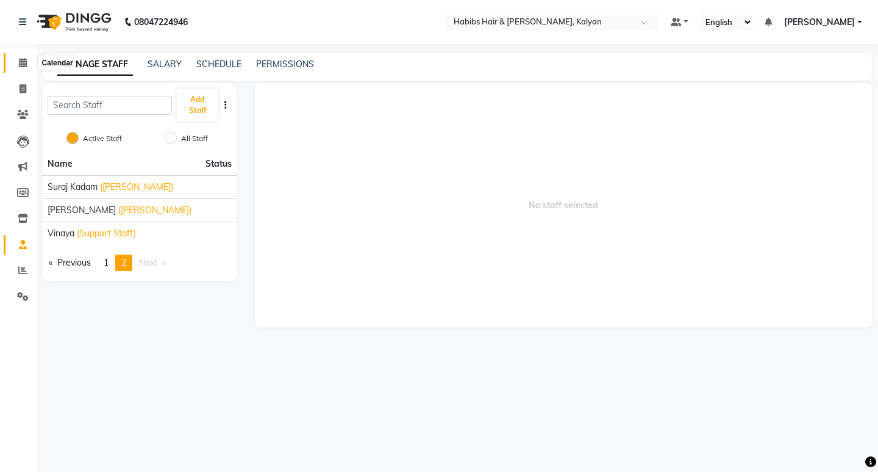
click at [27, 62] on span at bounding box center [22, 63] width 21 height 14
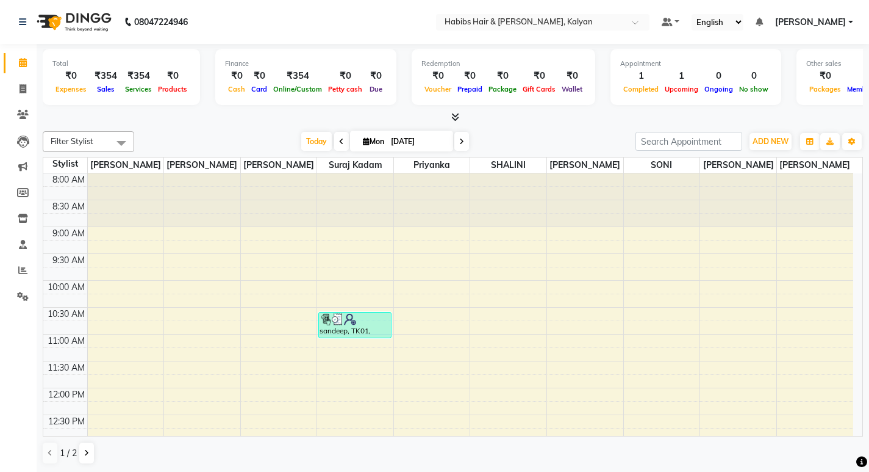
click at [846, 25] on span "[PERSON_NAME]" at bounding box center [810, 22] width 71 height 13
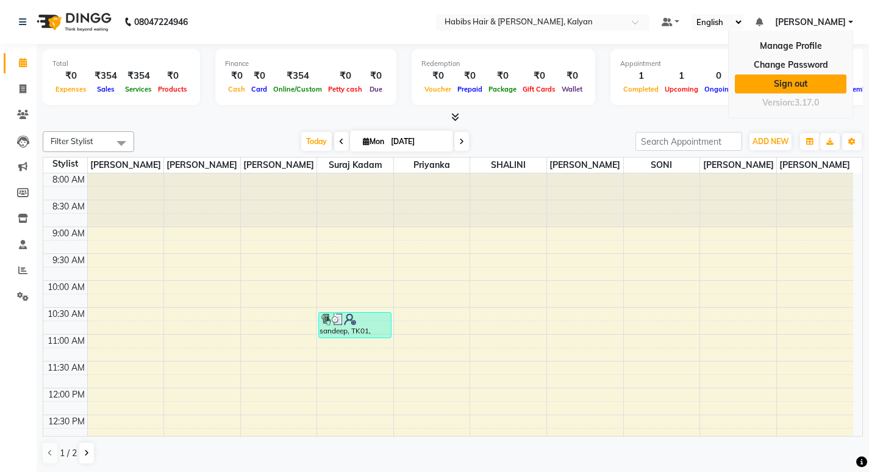
click at [785, 83] on link "Sign out" at bounding box center [791, 83] width 112 height 19
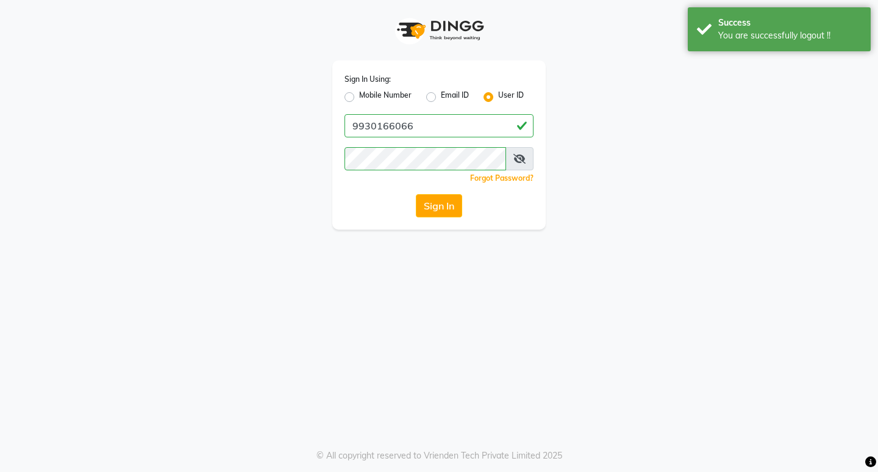
click at [359, 97] on label "Mobile Number" at bounding box center [385, 97] width 52 height 15
click at [359, 97] on input "Mobile Number" at bounding box center [363, 94] width 8 height 8
radio input "true"
radio input "false"
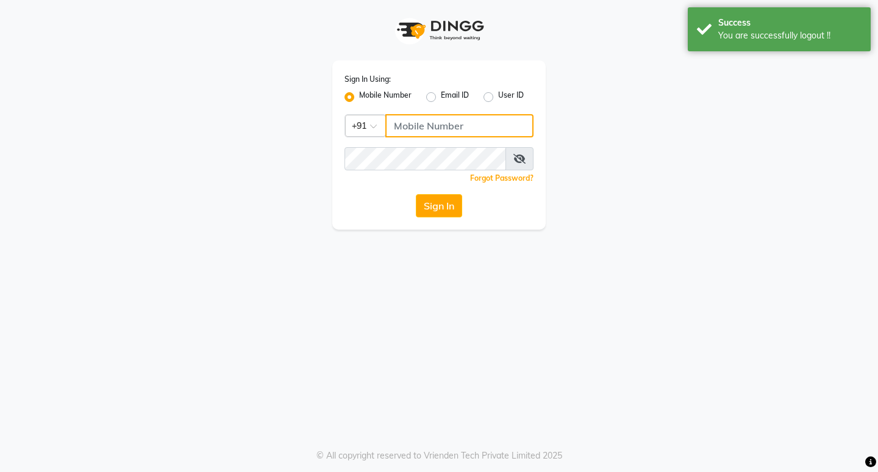
click at [431, 124] on input "Username" at bounding box center [460, 125] width 148 height 23
type input "9930166066"
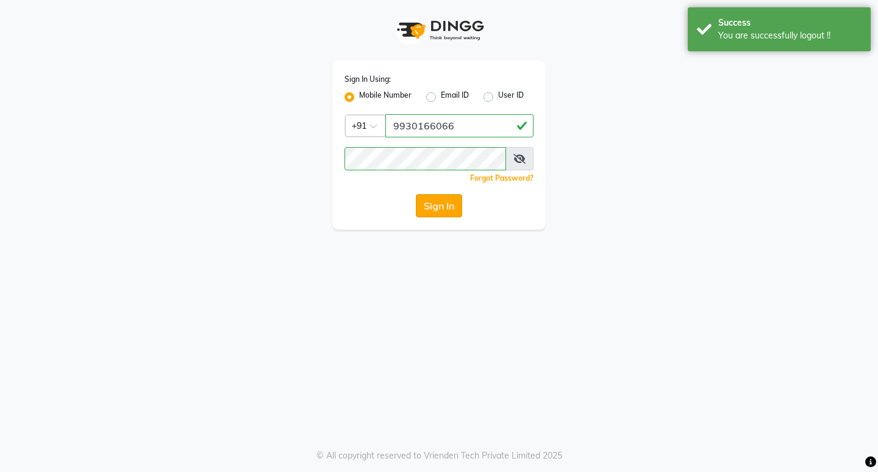
click at [440, 201] on button "Sign In" at bounding box center [439, 205] width 46 height 23
